Goal: Transaction & Acquisition: Subscribe to service/newsletter

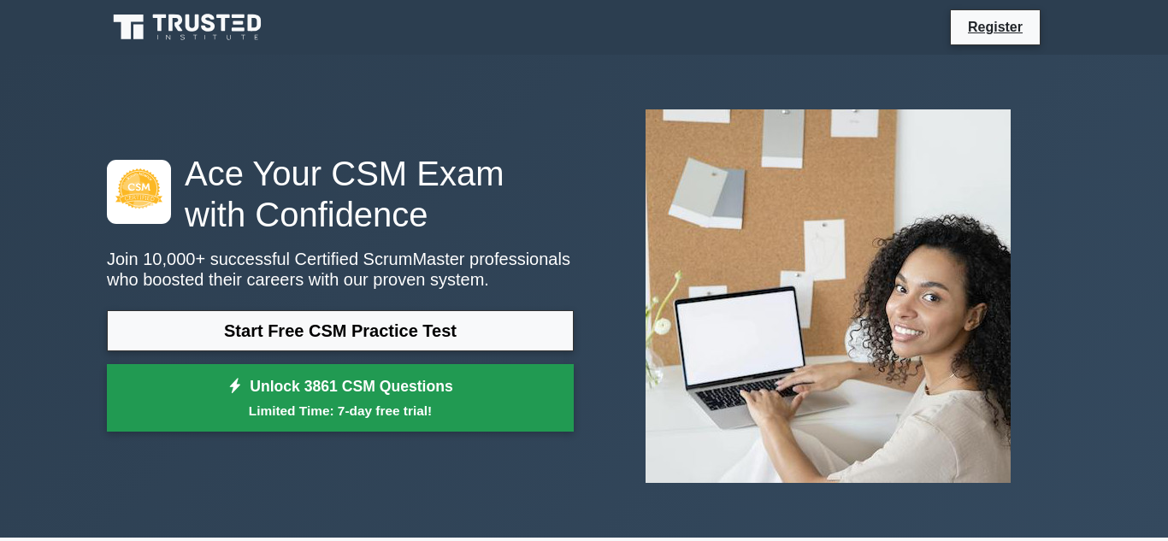
click at [398, 394] on link "Unlock 3861 CSM Questions Limited Time: 7-day free trial!" at bounding box center [340, 398] width 467 height 68
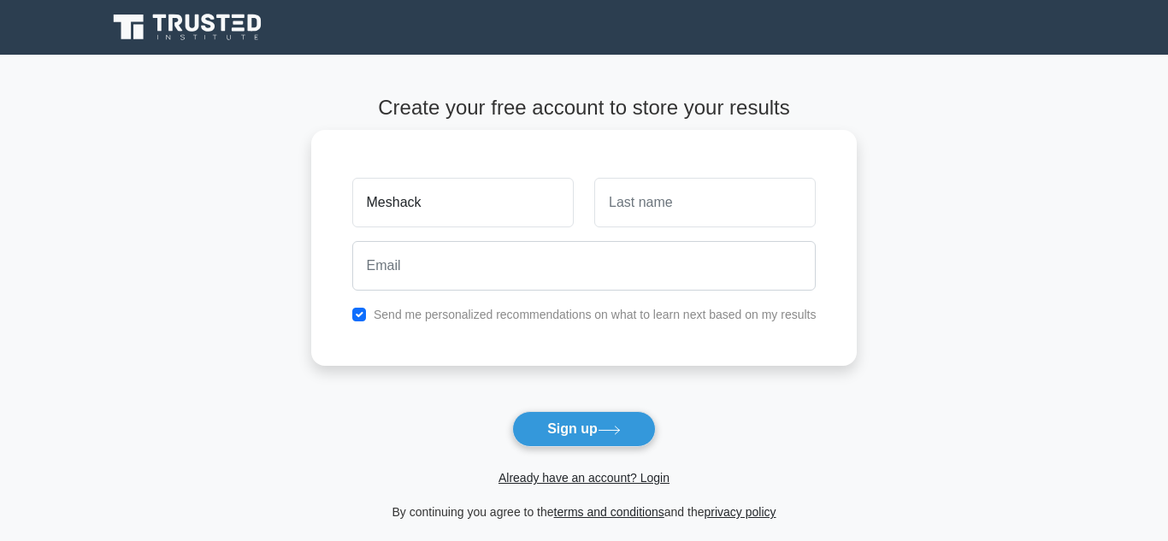
type input "Meshack"
click at [681, 215] on input "text" at bounding box center [704, 203] width 221 height 50
type input "Kipruto"
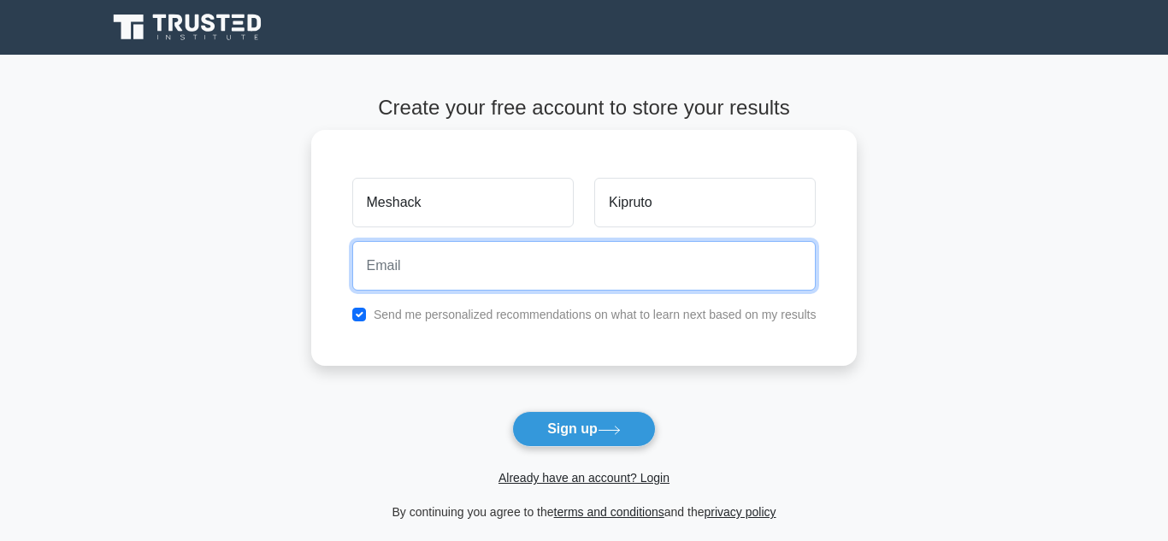
click at [605, 255] on input "email" at bounding box center [584, 266] width 464 height 50
type input "[EMAIL_ADDRESS][DOMAIN_NAME]"
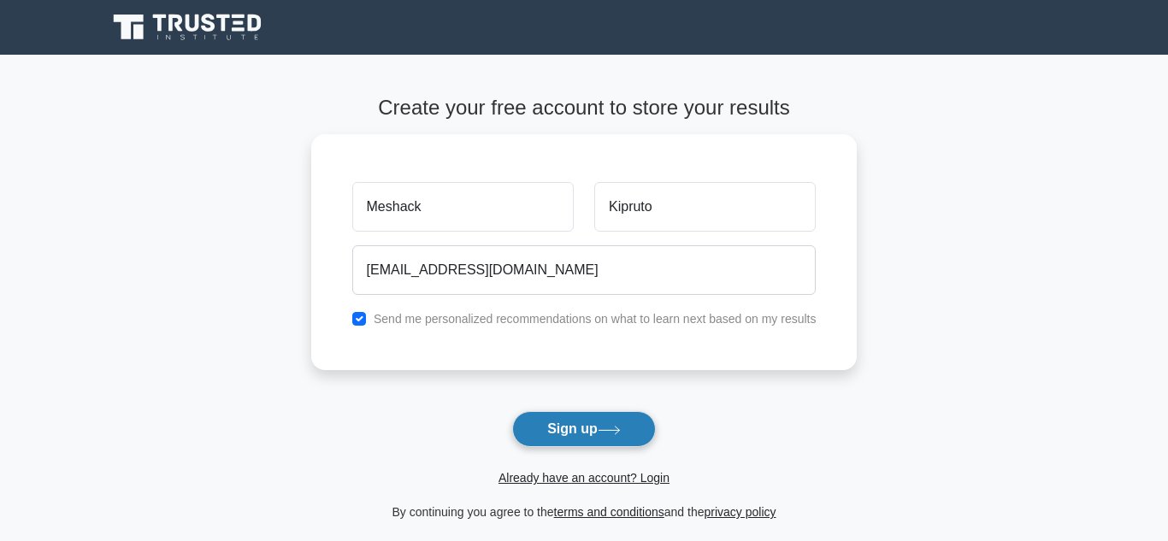
click at [568, 439] on button "Sign up" at bounding box center [584, 429] width 144 height 36
